Goal: Information Seeking & Learning: Find specific fact

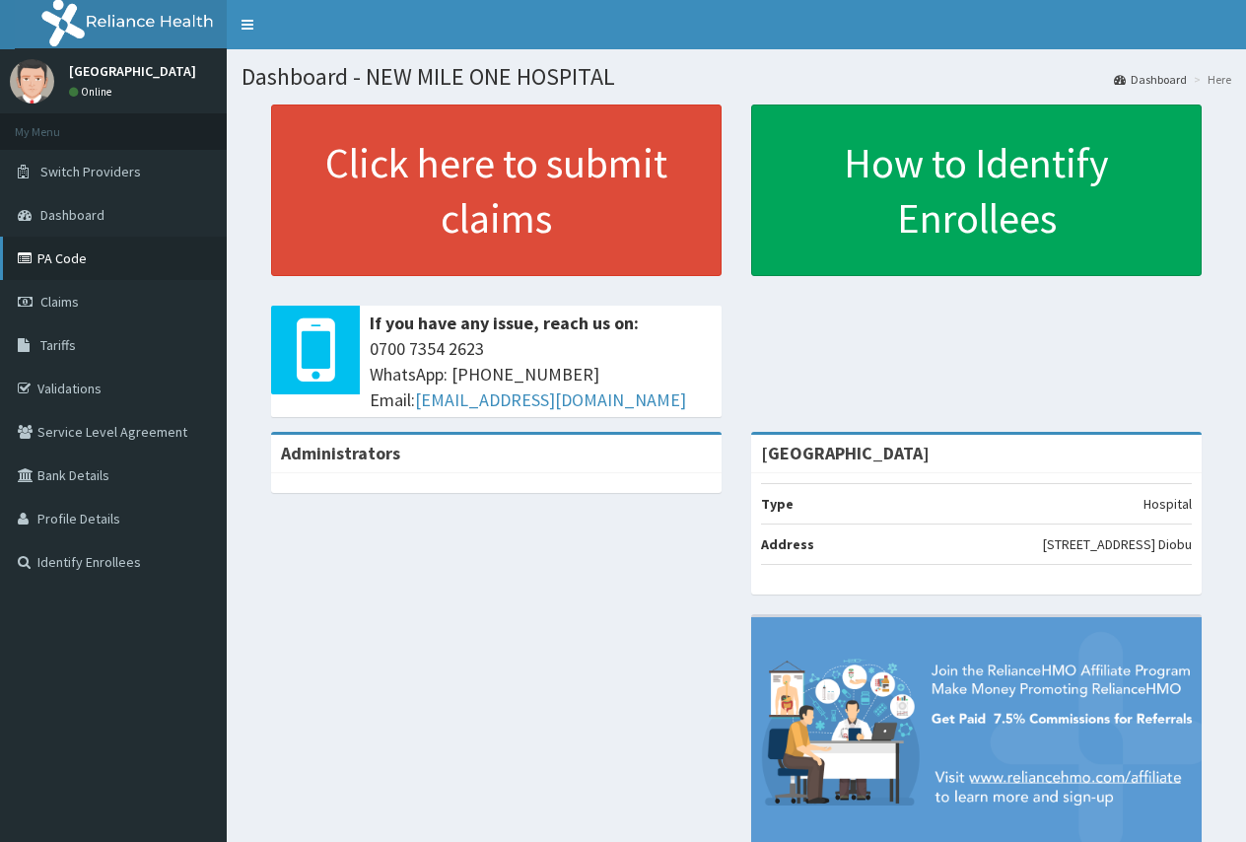
click at [51, 255] on link "PA Code" at bounding box center [113, 258] width 227 height 43
click at [57, 346] on span "Tariffs" at bounding box center [57, 345] width 35 height 18
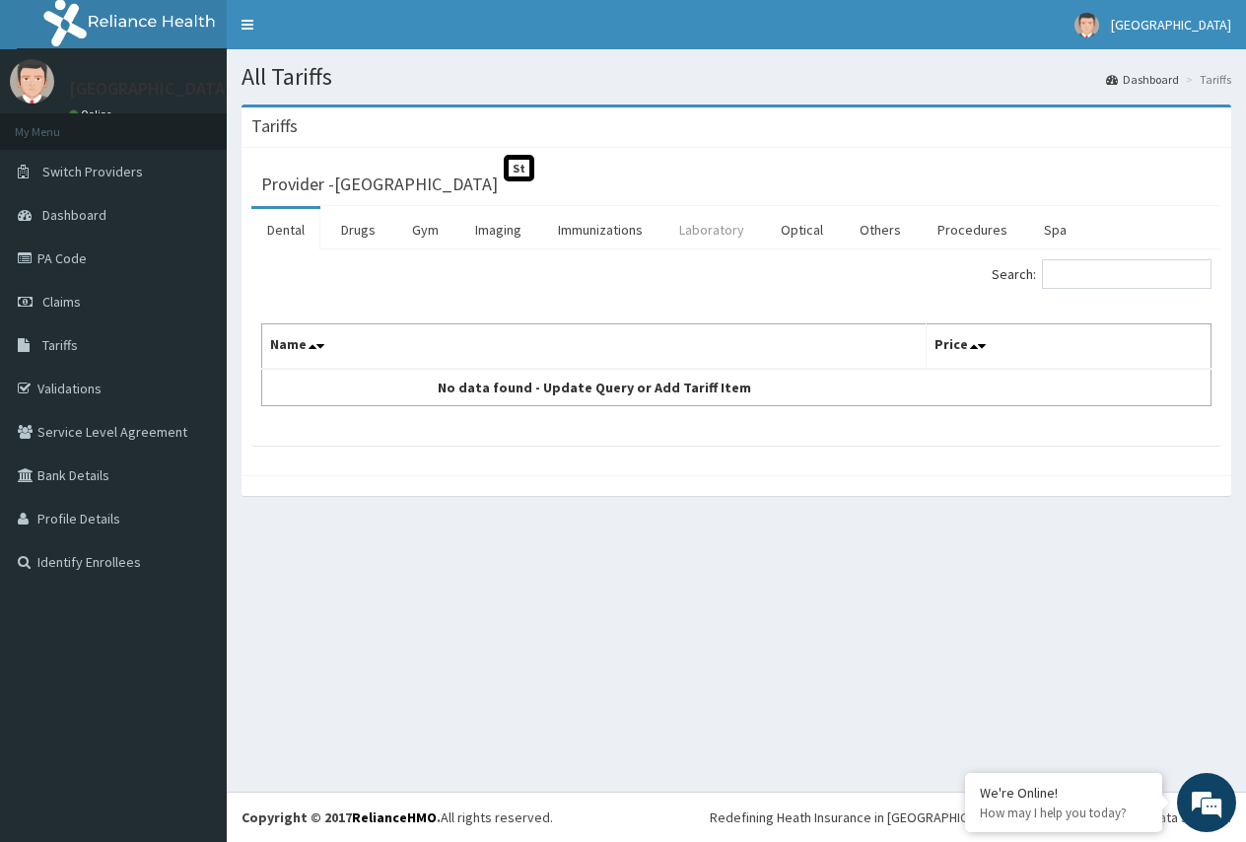
click at [712, 227] on link "Laboratory" at bounding box center [711, 229] width 97 height 41
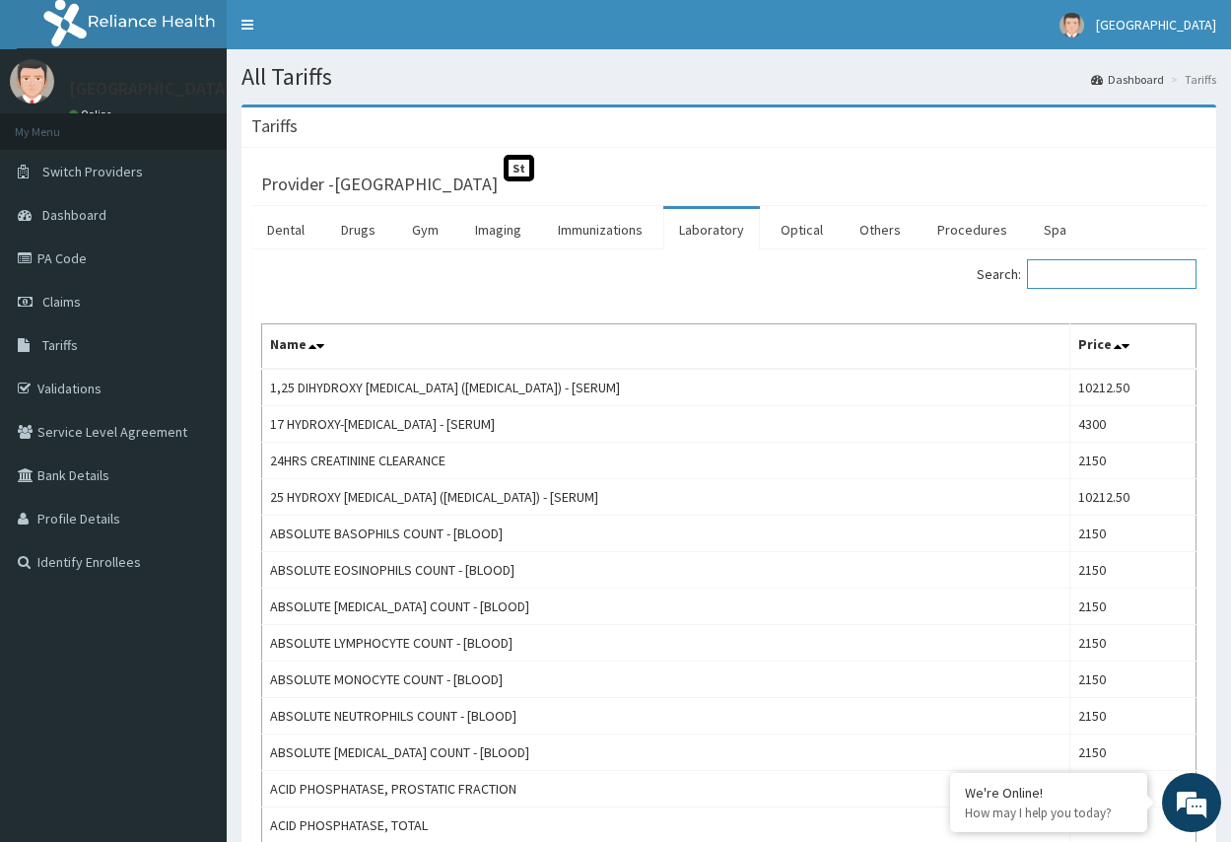
click at [1079, 273] on input "Search:" at bounding box center [1111, 274] width 169 height 30
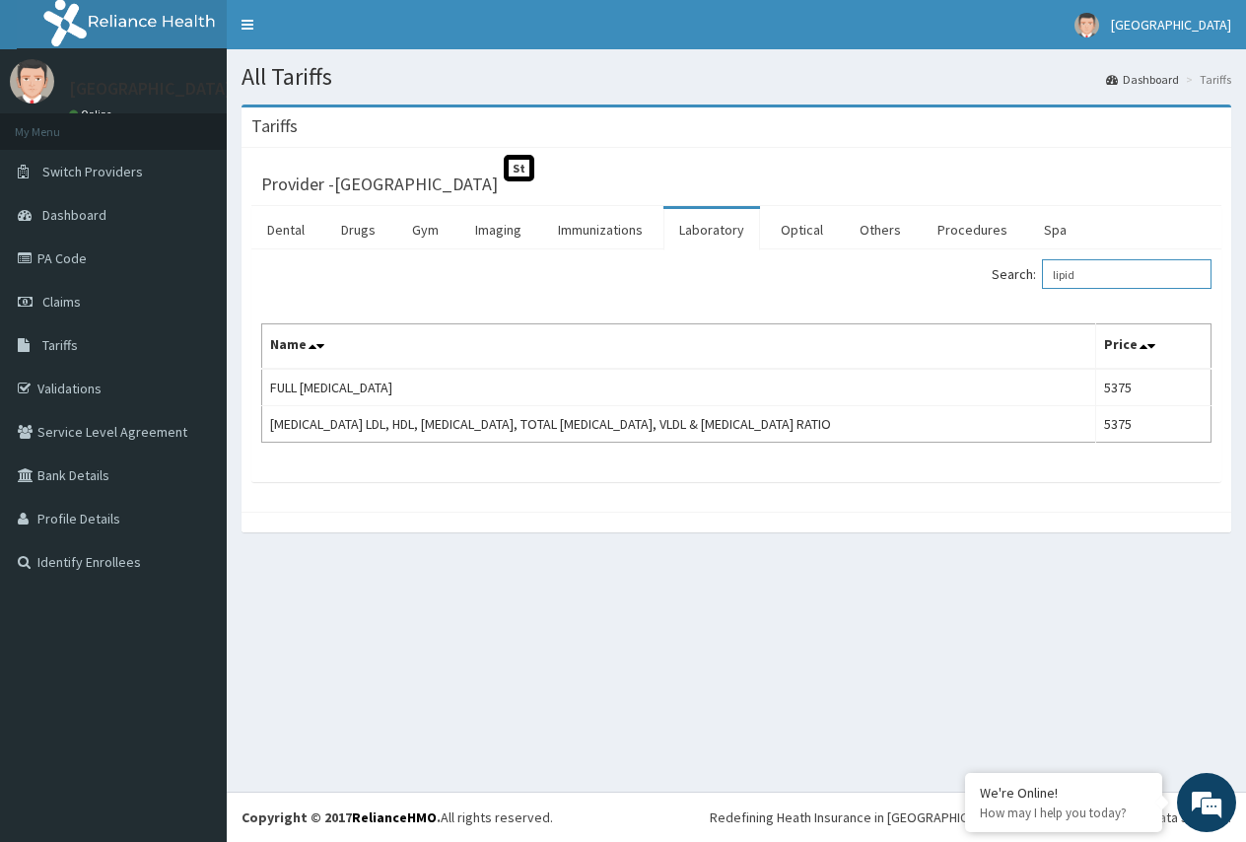
drag, startPoint x: 1111, startPoint y: 276, endPoint x: 1037, endPoint y: 266, distance: 74.6
click at [1037, 266] on label "Search: lipid" at bounding box center [1101, 274] width 220 height 30
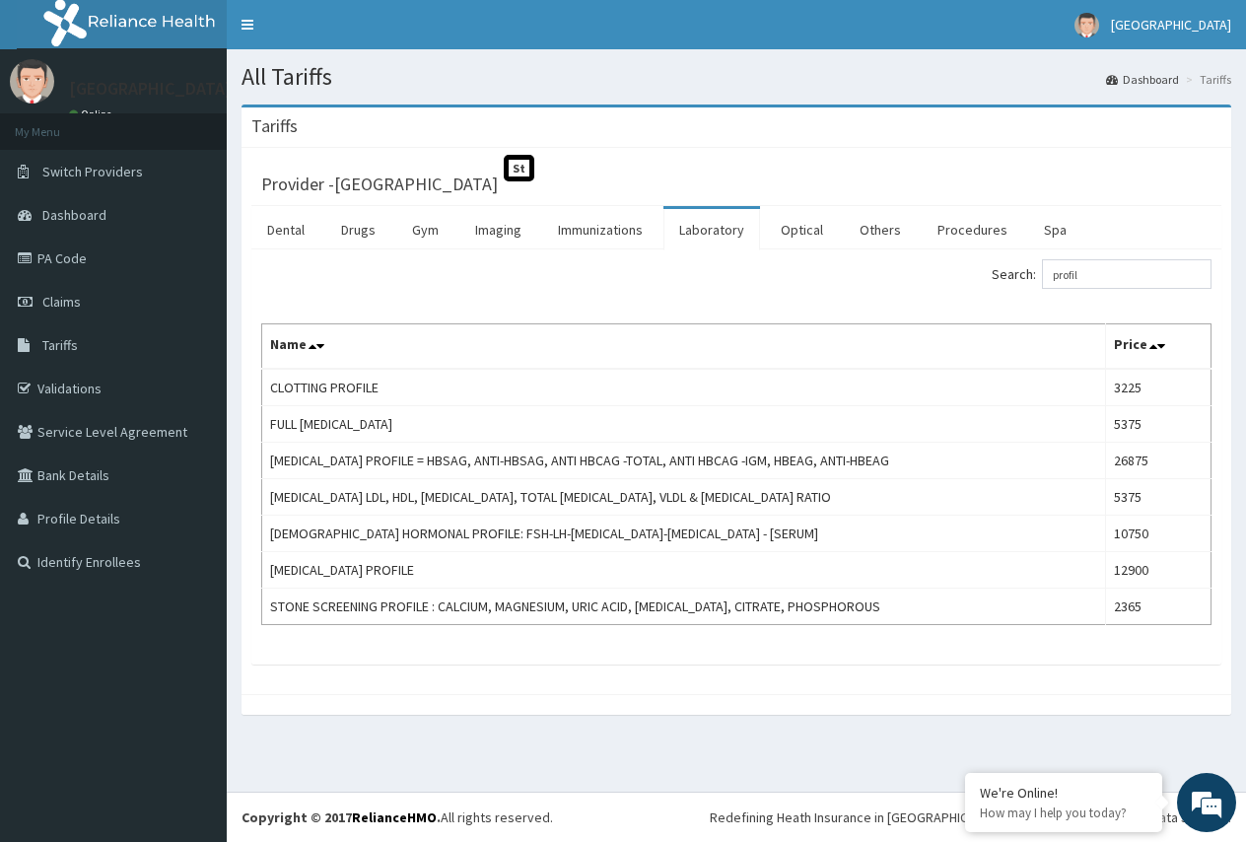
click at [507, 676] on div "Provider - NEW MILE ONE HOSPITAL St Dental Drugs Gym Imaging Immunizations Labo…" at bounding box center [735, 421] width 989 height 546
drag, startPoint x: 1101, startPoint y: 271, endPoint x: 1054, endPoint y: 276, distance: 46.6
click at [1058, 276] on input "profil" at bounding box center [1126, 274] width 169 height 30
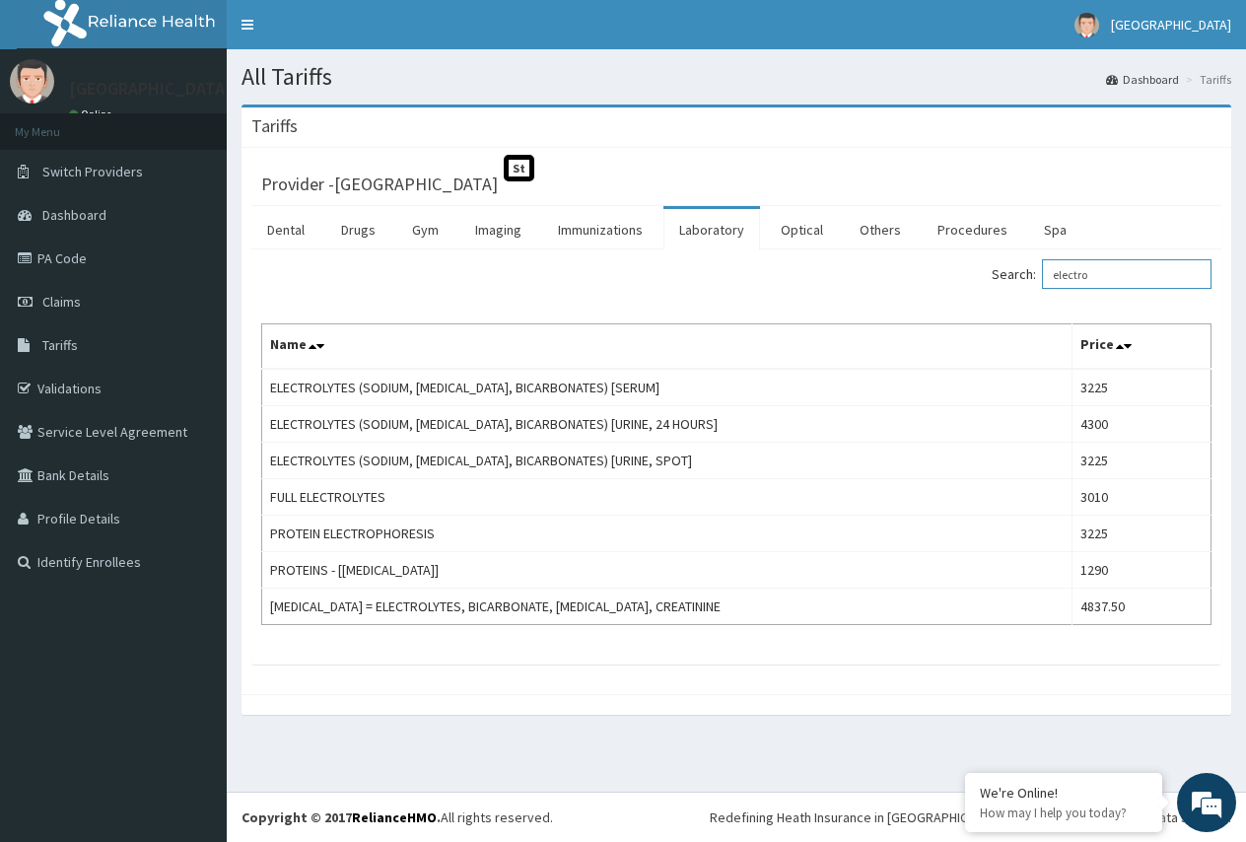
type input "electro"
click at [356, 229] on link "Drugs" at bounding box center [358, 229] width 66 height 41
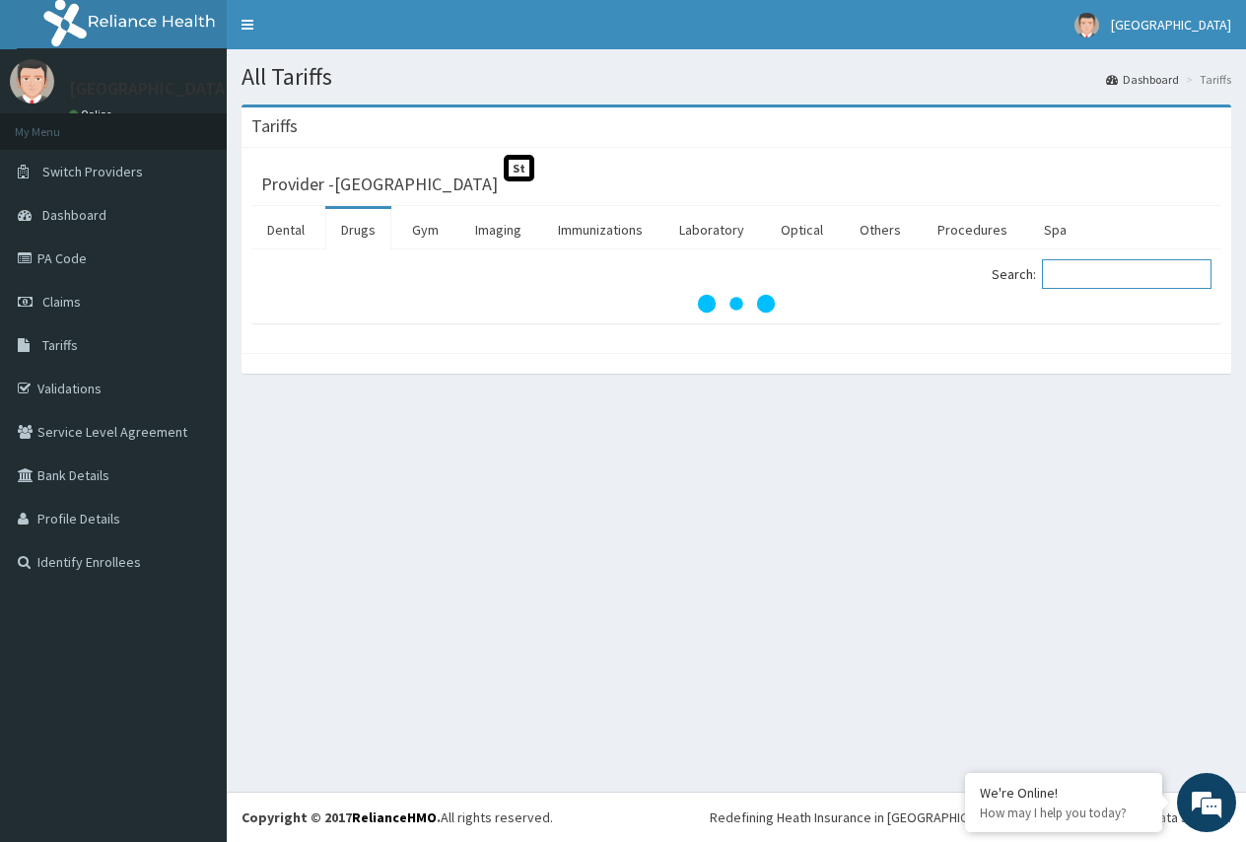
click at [1078, 268] on input "Search:" at bounding box center [1126, 274] width 169 height 30
type input "amlo"
